Goal: Task Accomplishment & Management: Use online tool/utility

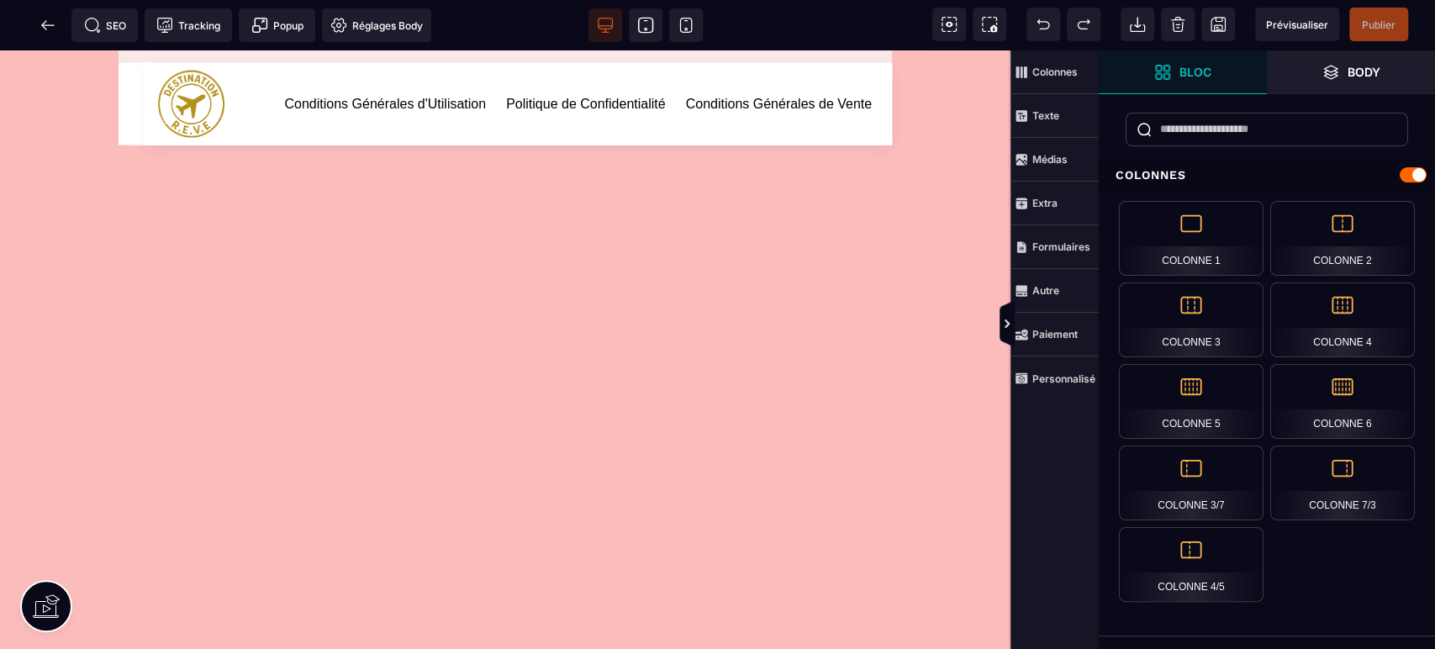
scroll to position [2501, 0]
click at [40, 24] on icon at bounding box center [48, 25] width 17 height 17
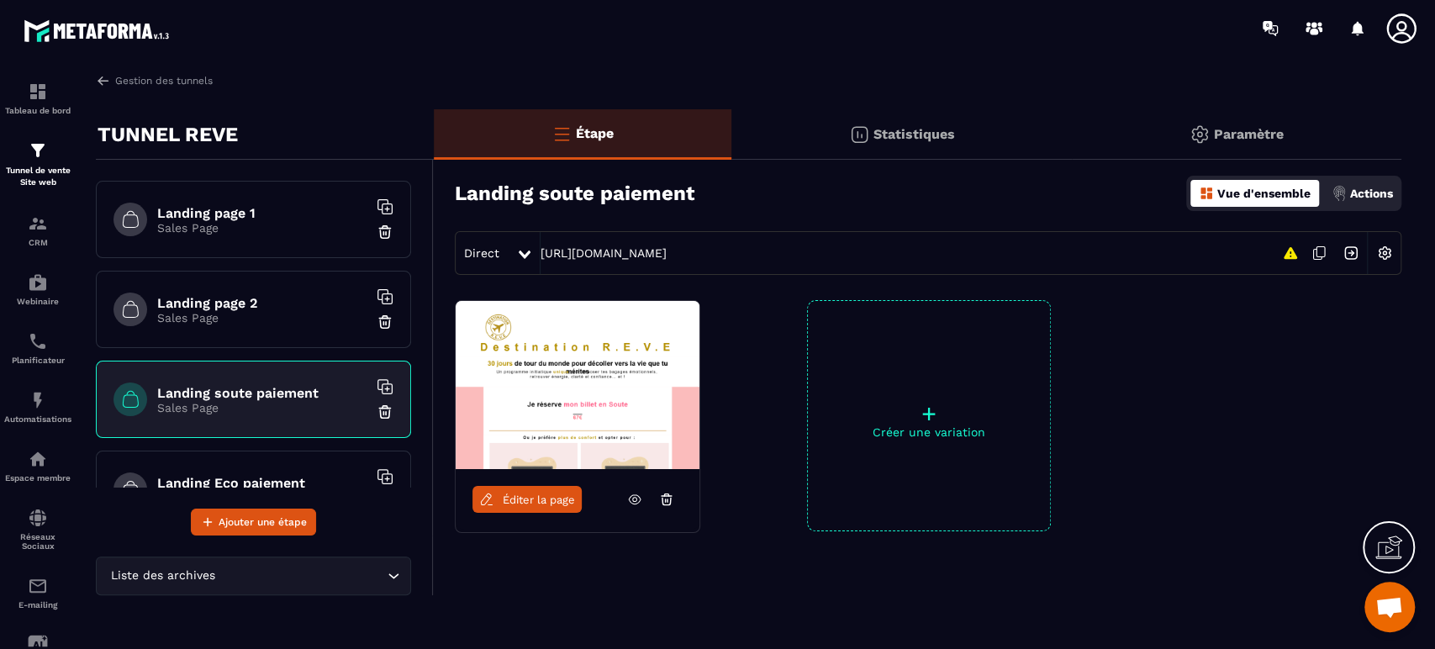
click at [228, 295] on h6 "Landing page 2" at bounding box center [262, 303] width 210 height 16
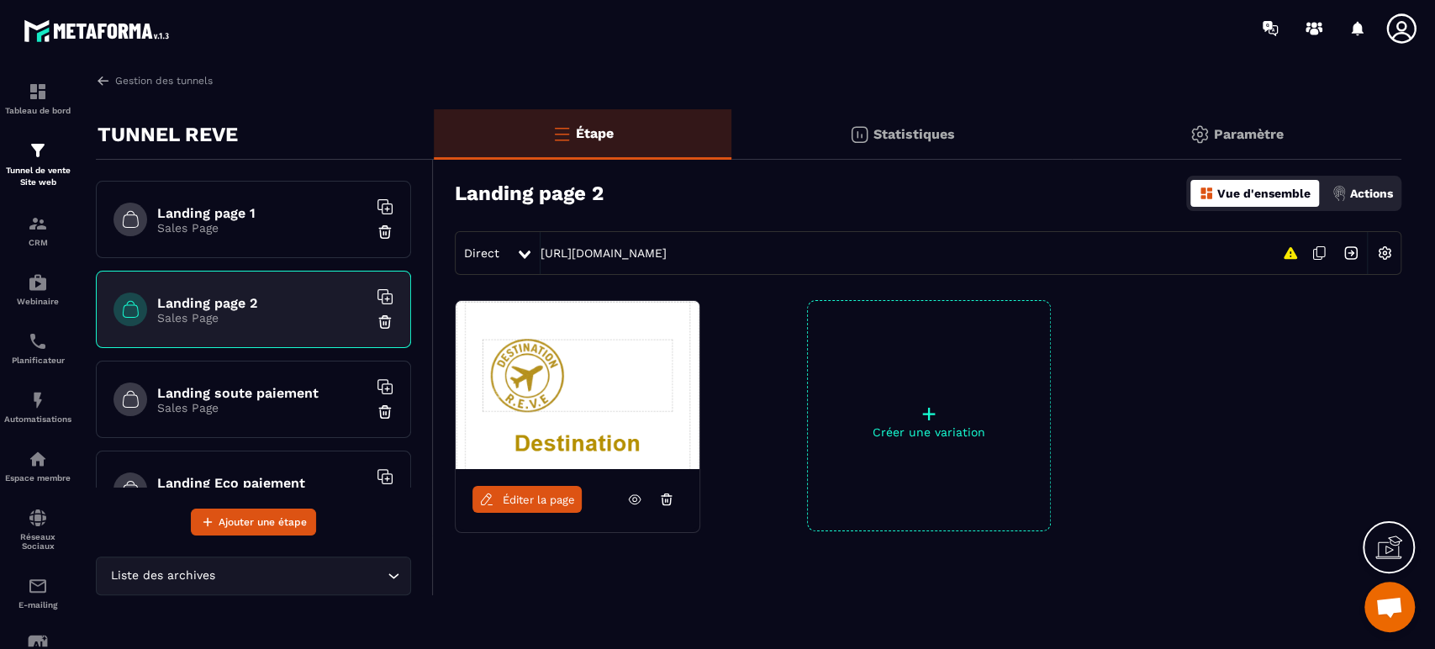
click at [256, 221] on p "Sales Page" at bounding box center [262, 227] width 210 height 13
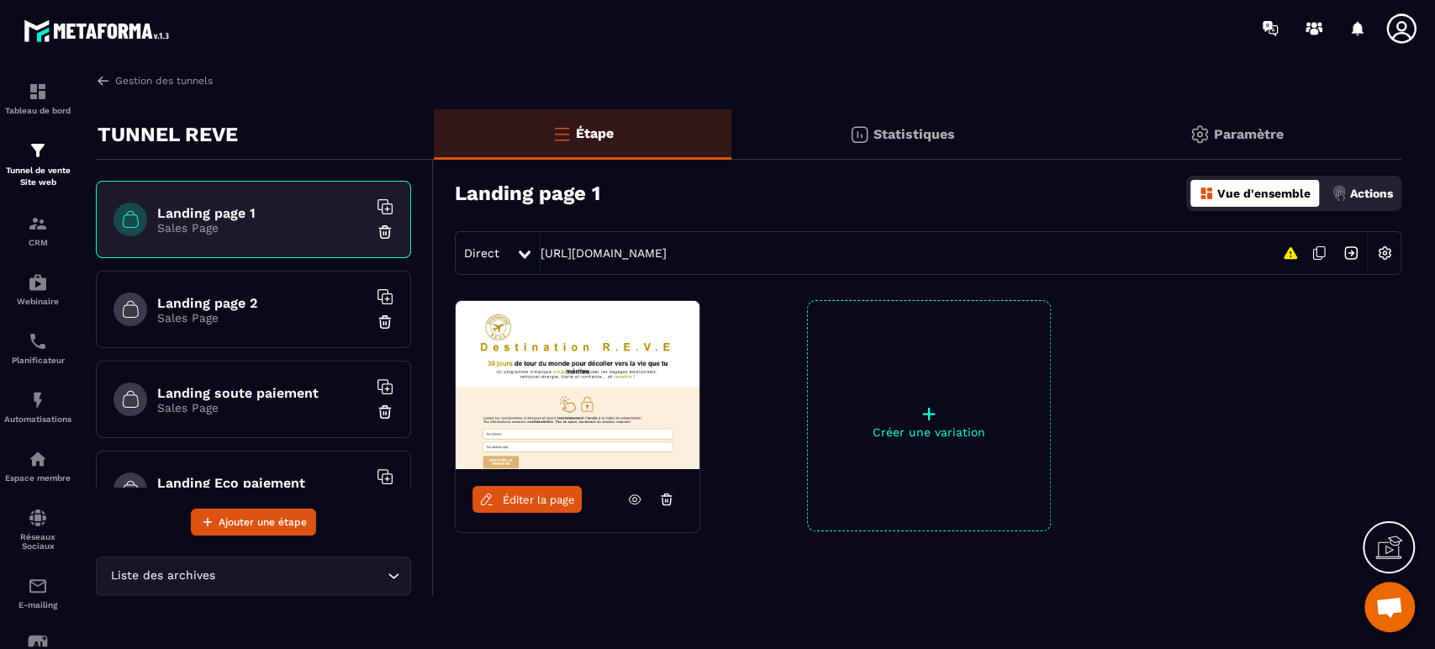
click at [630, 496] on icon at bounding box center [635, 499] width 12 height 9
click at [260, 298] on h6 "Landing page 2" at bounding box center [262, 303] width 210 height 16
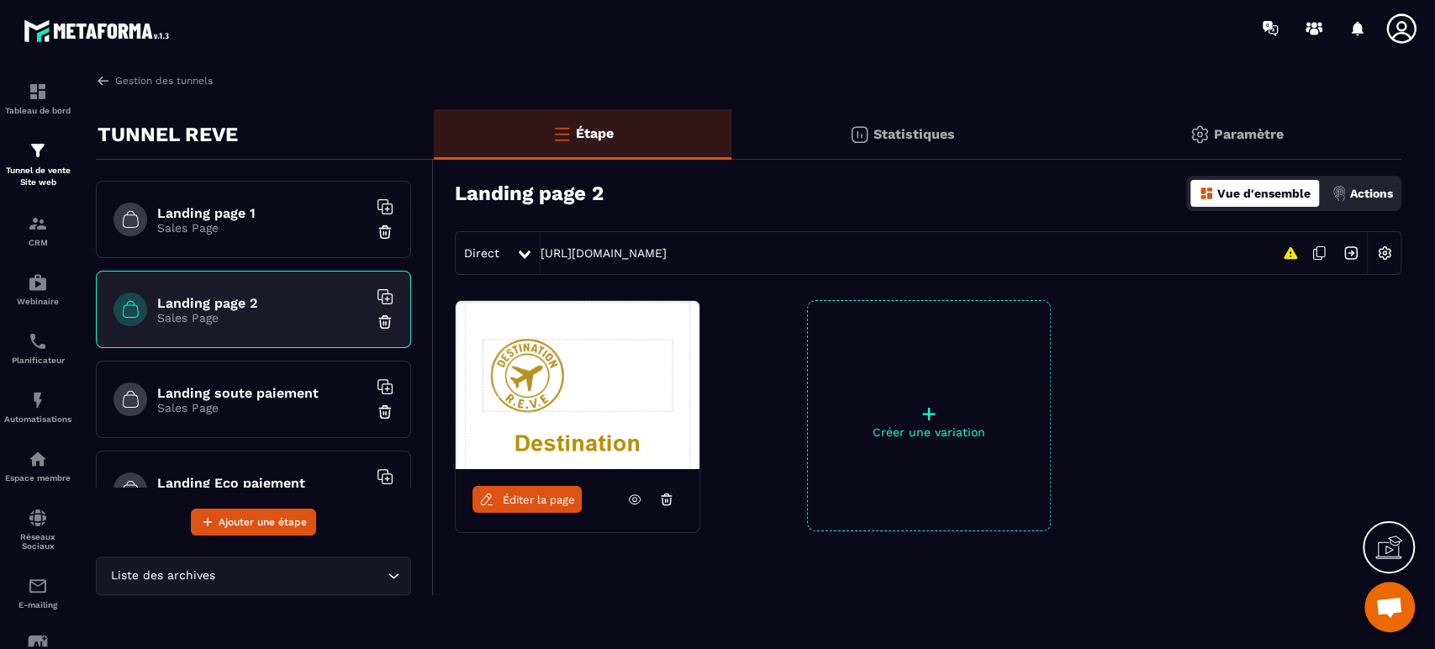
click at [636, 499] on icon at bounding box center [634, 499] width 15 height 15
click at [518, 502] on span "Éditer la page" at bounding box center [539, 499] width 72 height 13
